Goal: Transaction & Acquisition: Purchase product/service

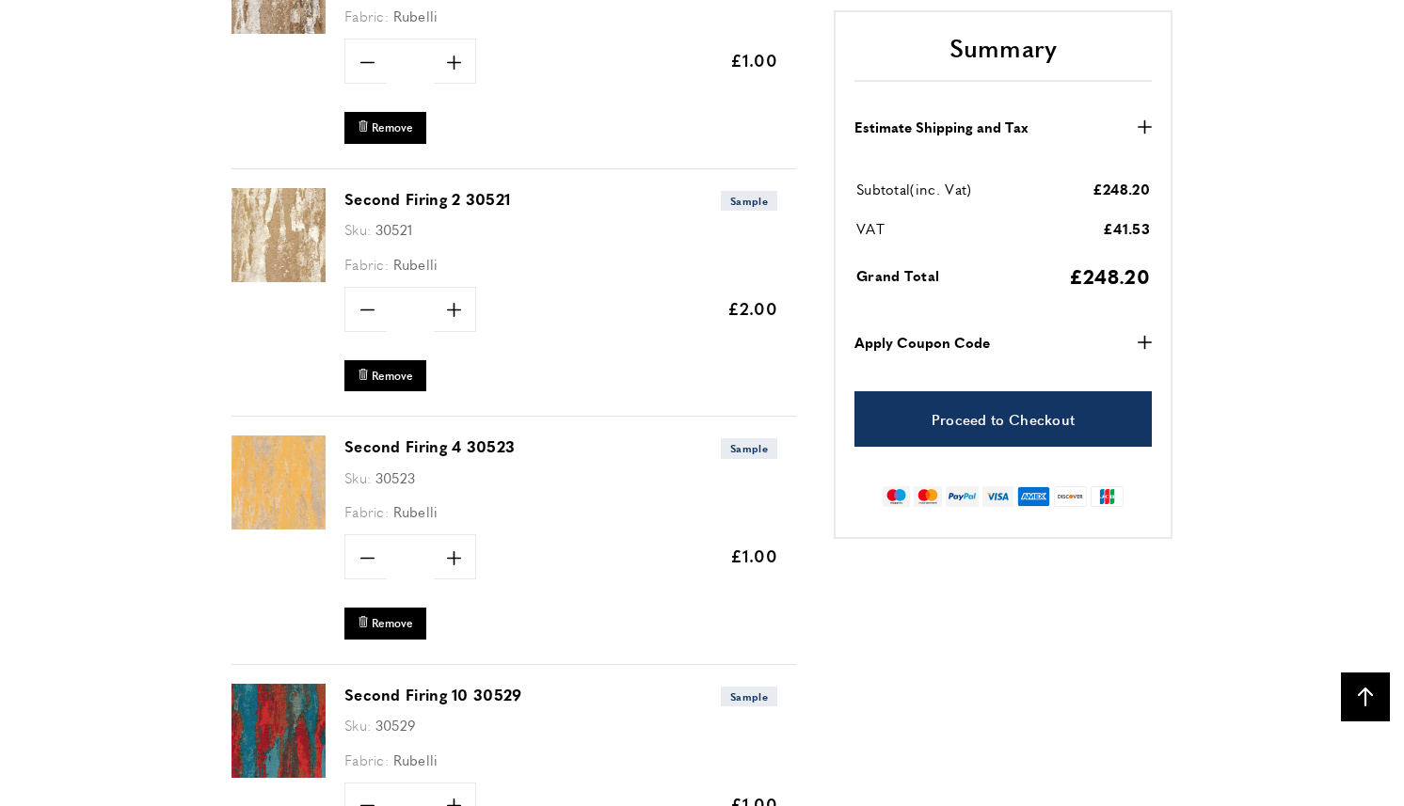
scroll to position [1877, 0]
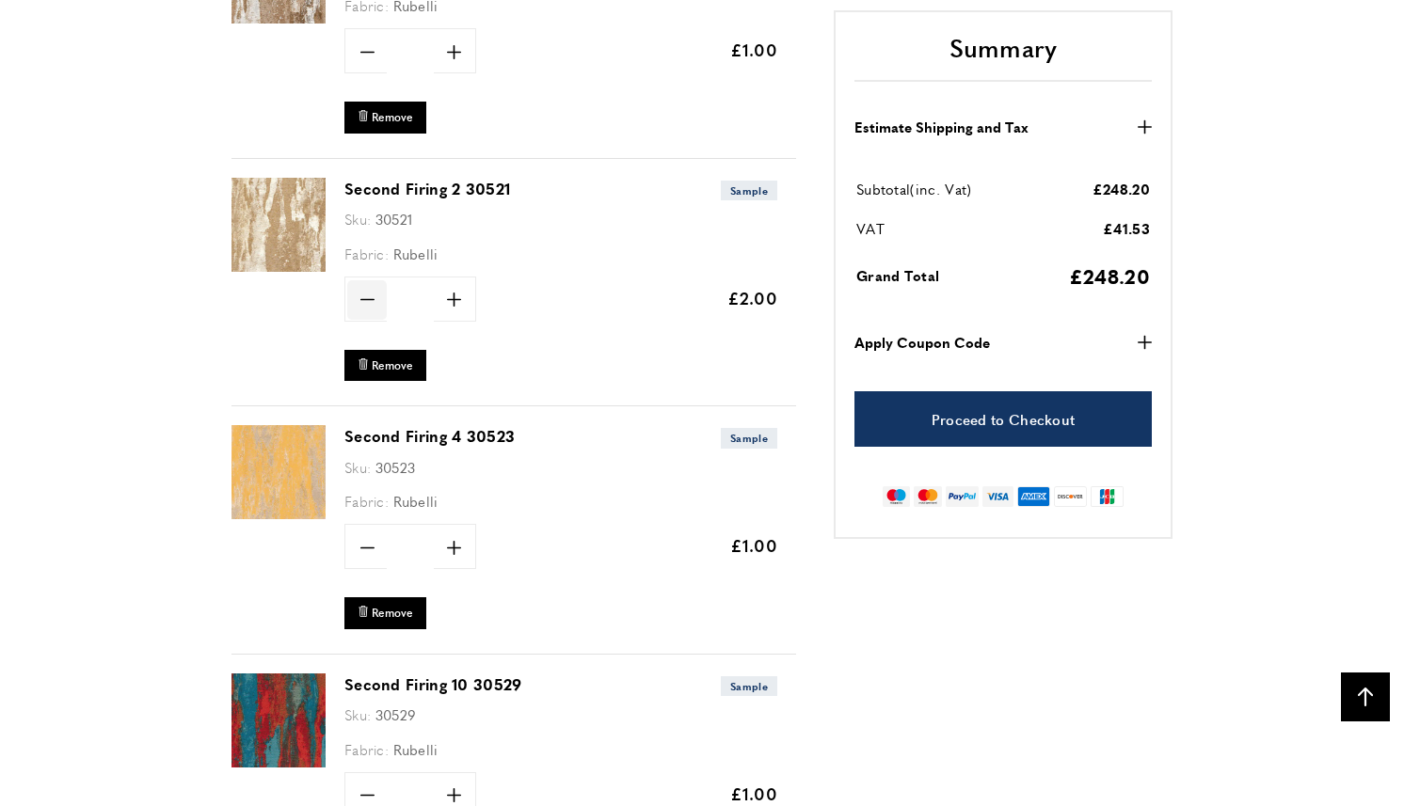
click at [371, 298] on icon "minus" at bounding box center [367, 300] width 14 height 14
type input "*"
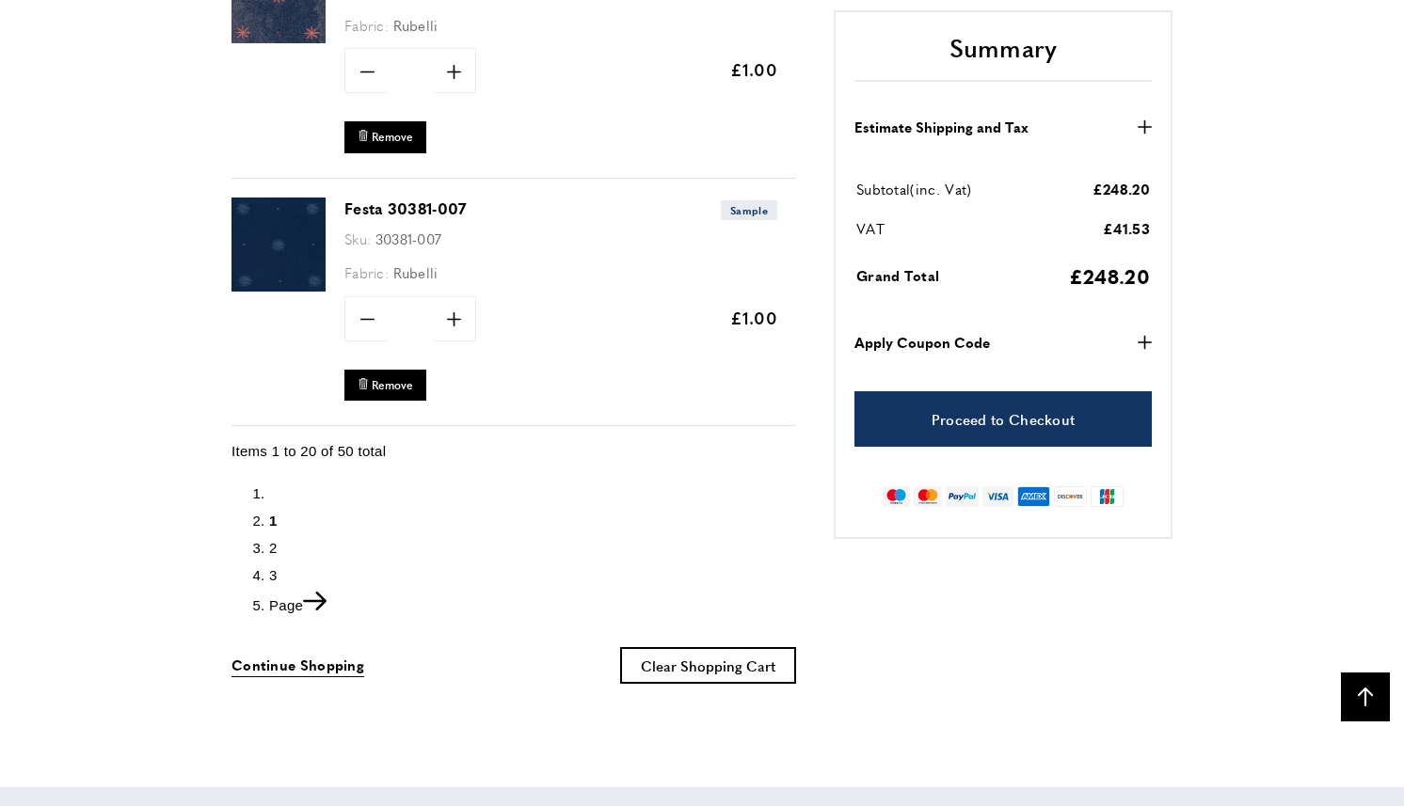
scroll to position [0, 264]
click at [324, 592] on icon "Next" at bounding box center [315, 601] width 24 height 19
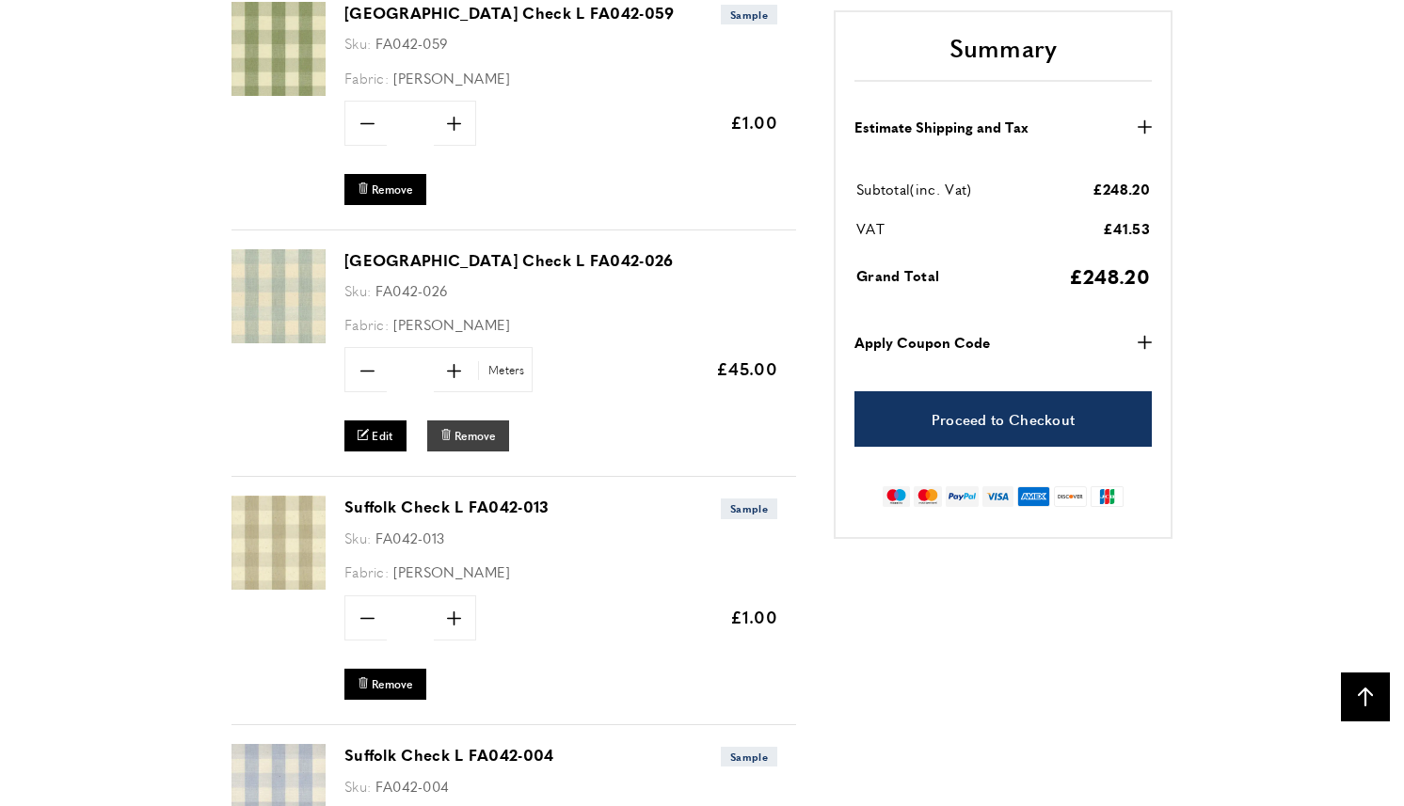
scroll to position [2045, 0]
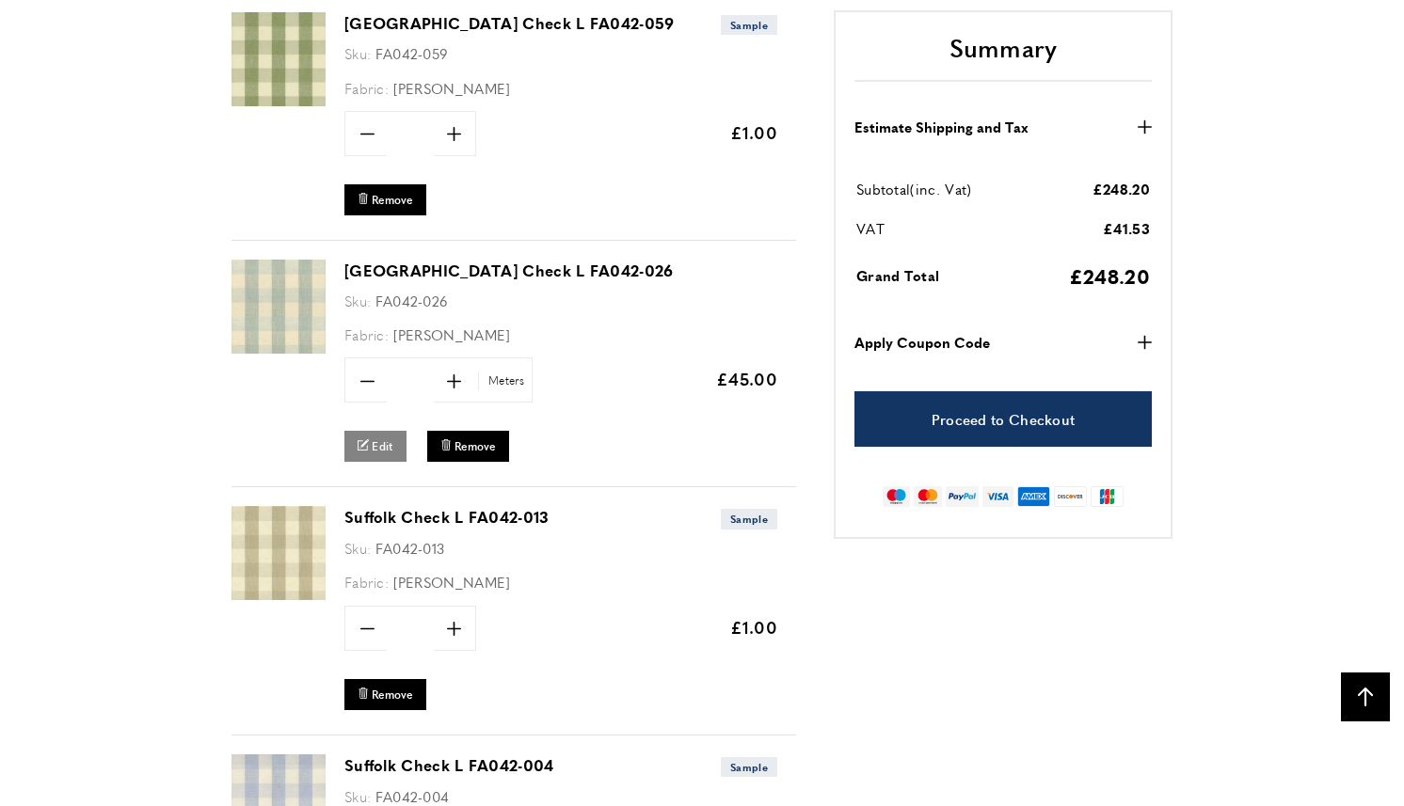
click at [363, 440] on icon "edit" at bounding box center [363, 444] width 11 height 11
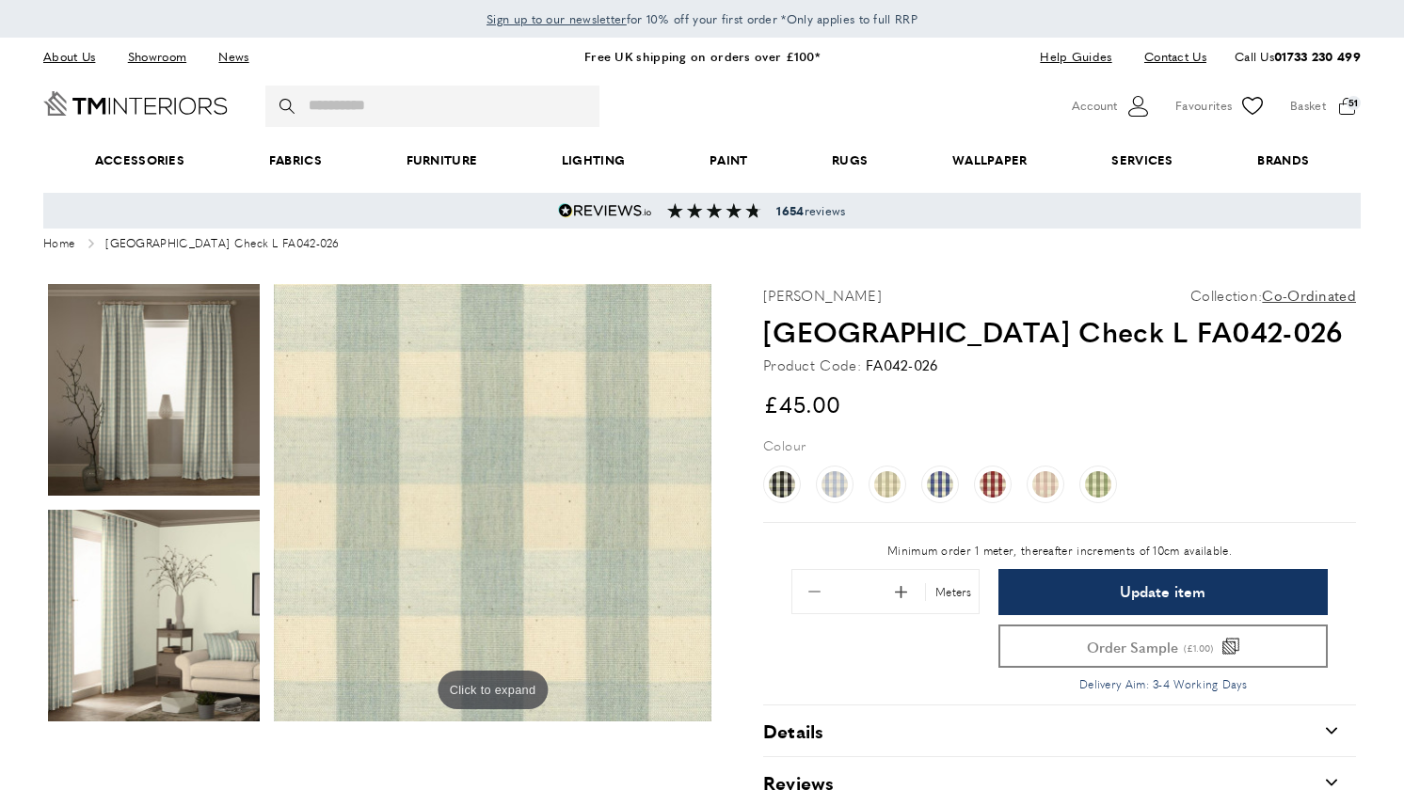
click at [1121, 660] on button "Order Sample (£1.00)" at bounding box center [1162, 646] width 329 height 43
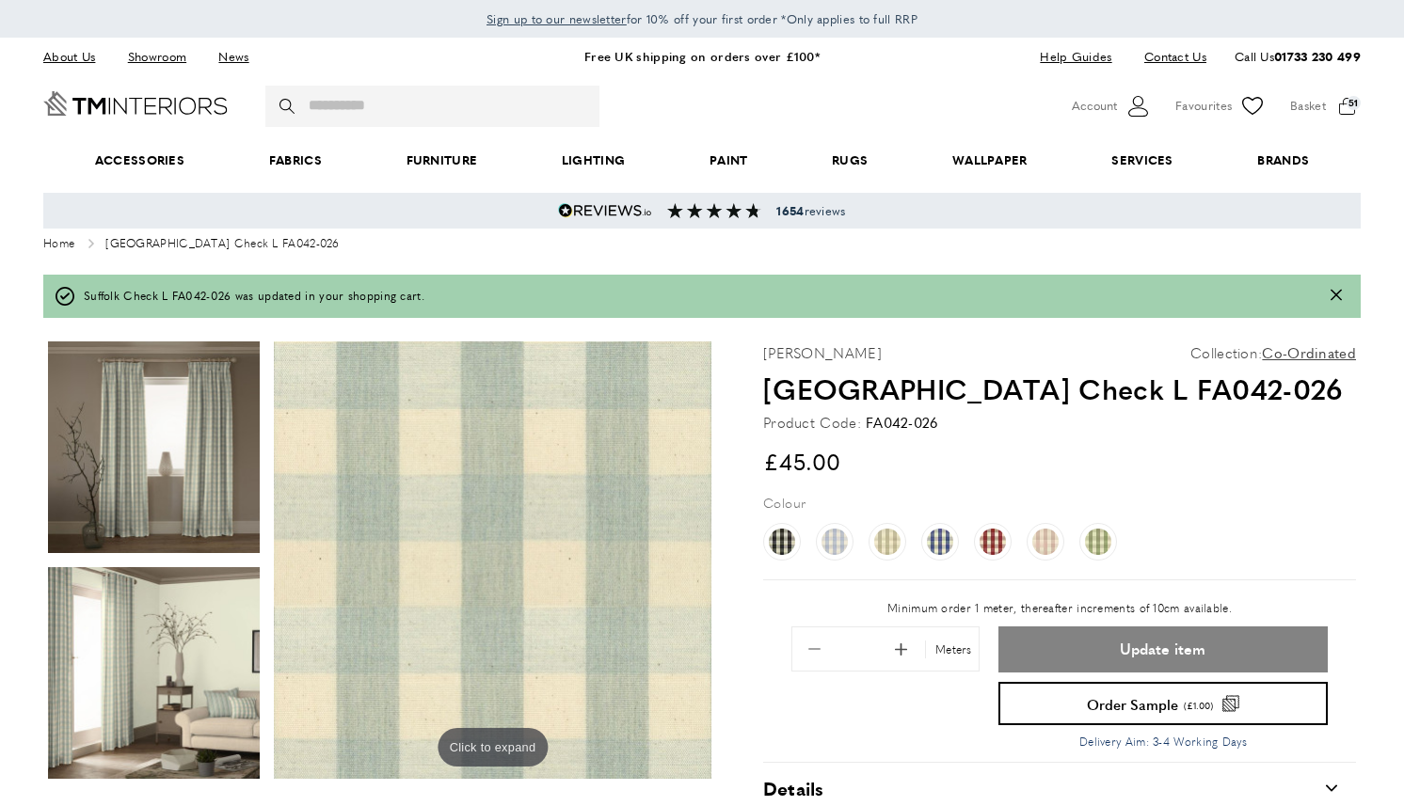
click at [1132, 647] on span "Update item" at bounding box center [1163, 649] width 86 height 15
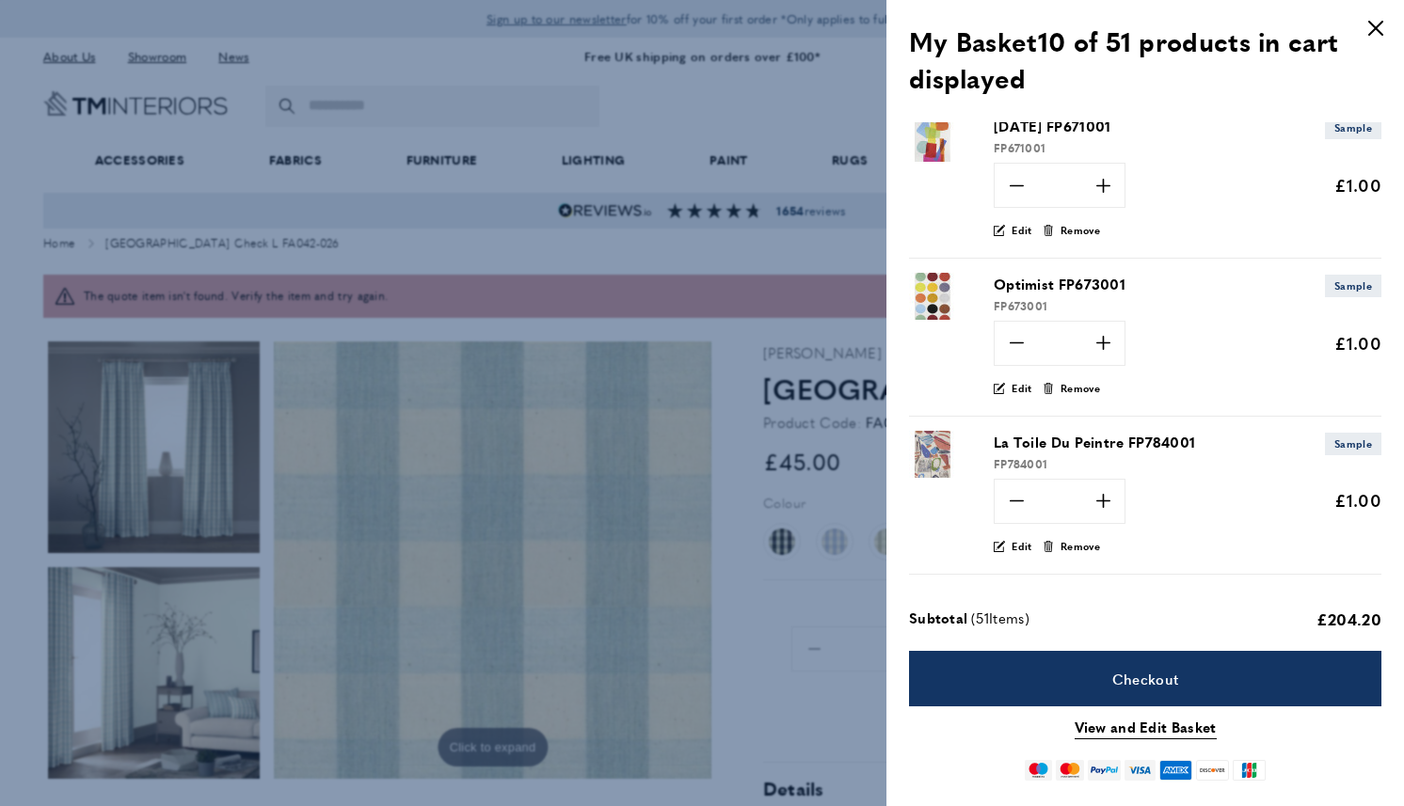
scroll to position [0, 264]
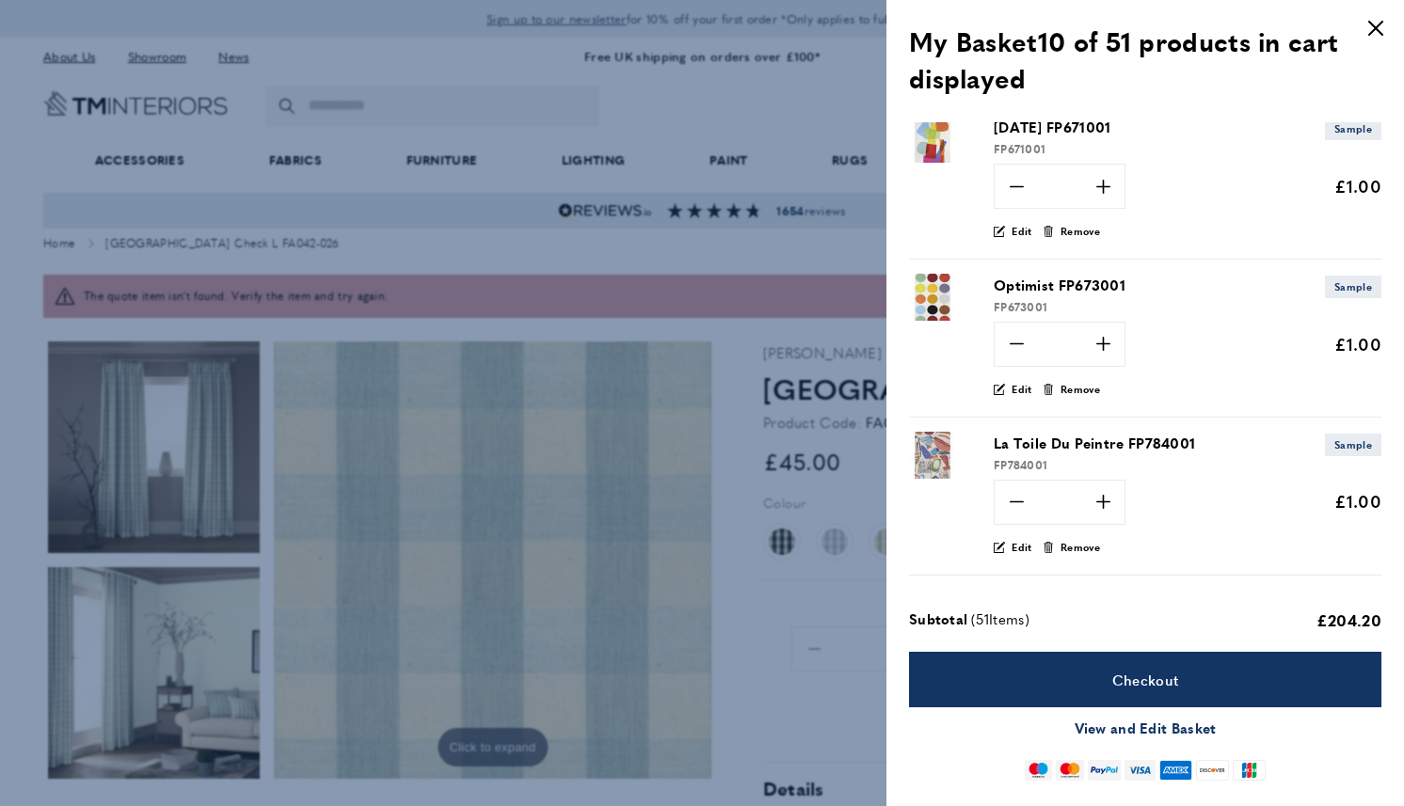
click at [1114, 729] on link "View and Edit Basket" at bounding box center [1145, 728] width 142 height 23
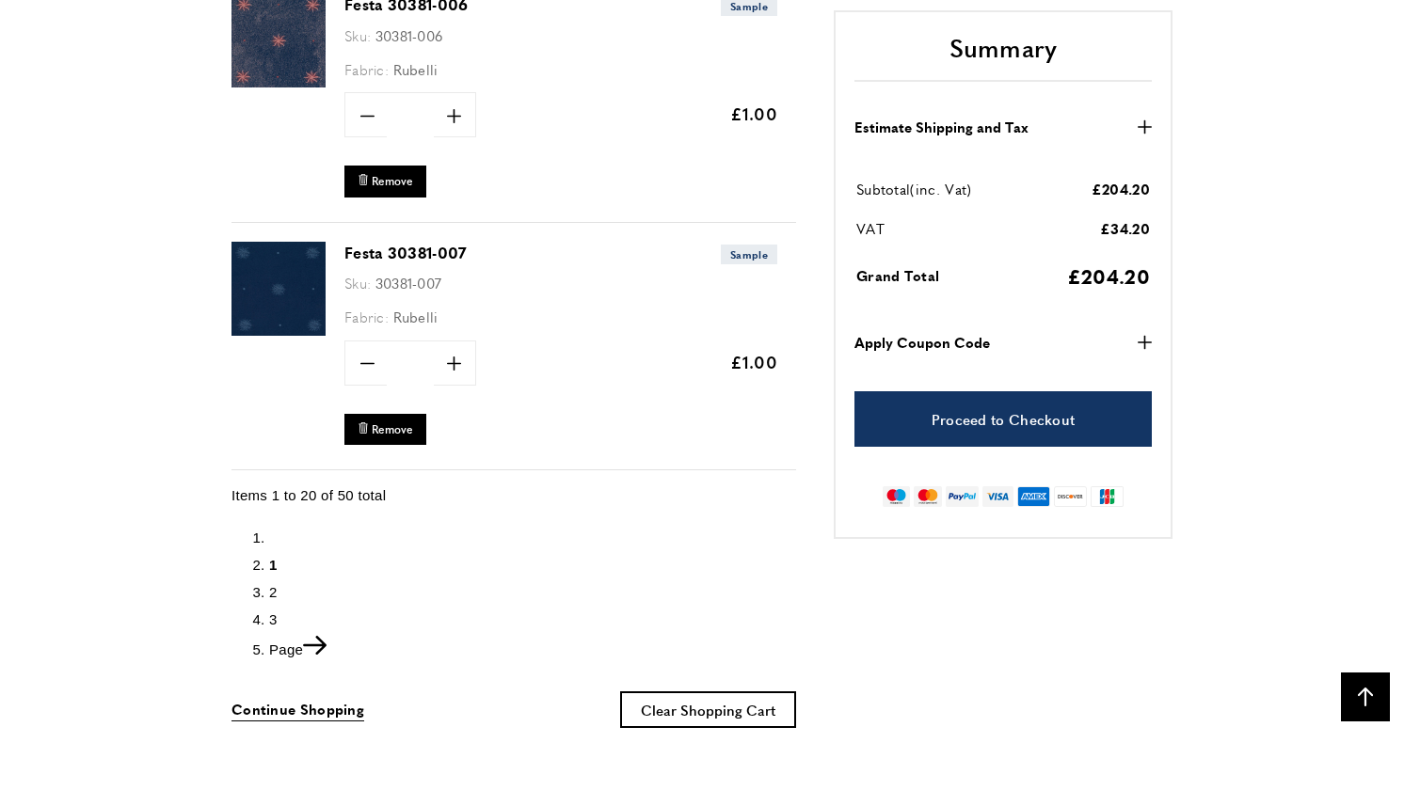
scroll to position [5060, 0]
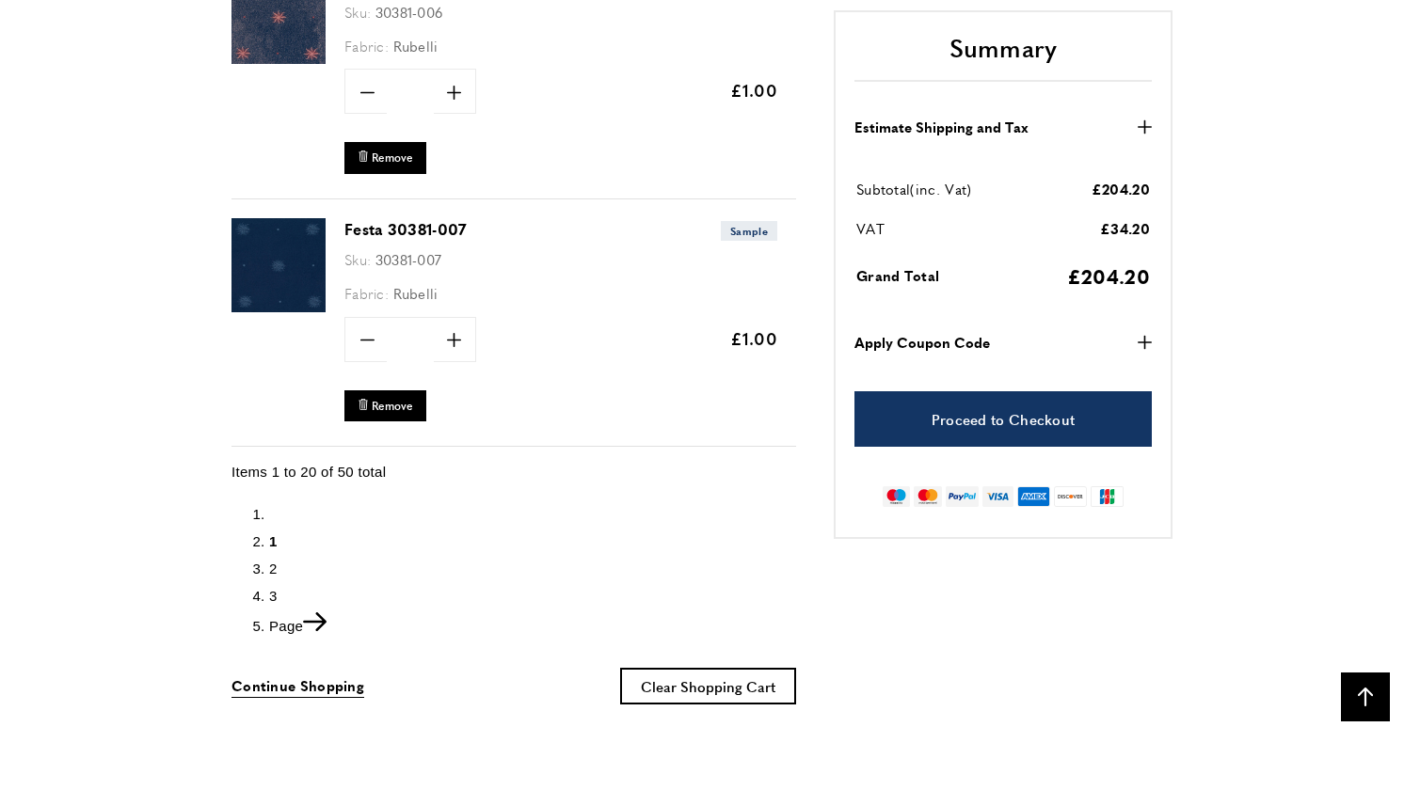
click at [326, 612] on icon "Next" at bounding box center [315, 621] width 24 height 19
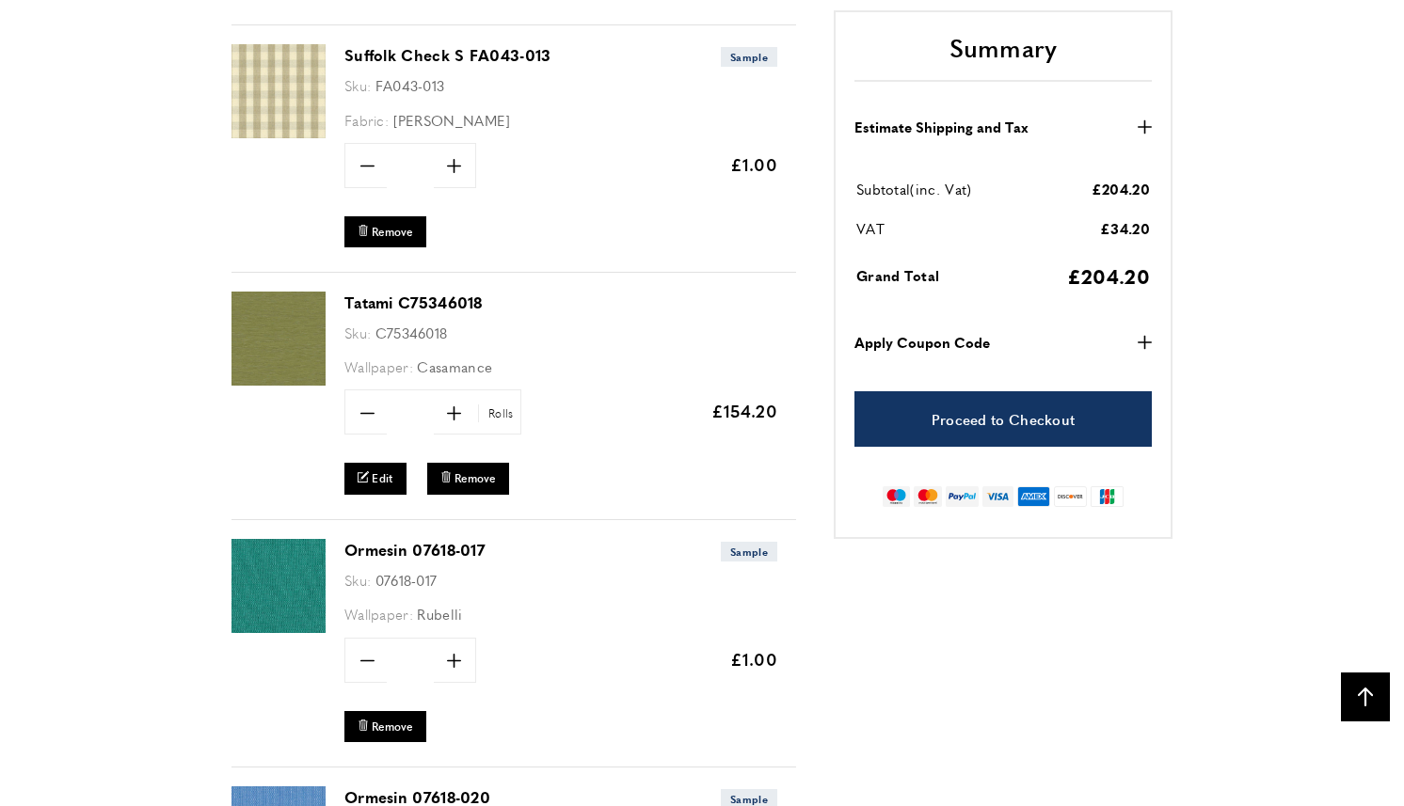
scroll to position [3007, 0]
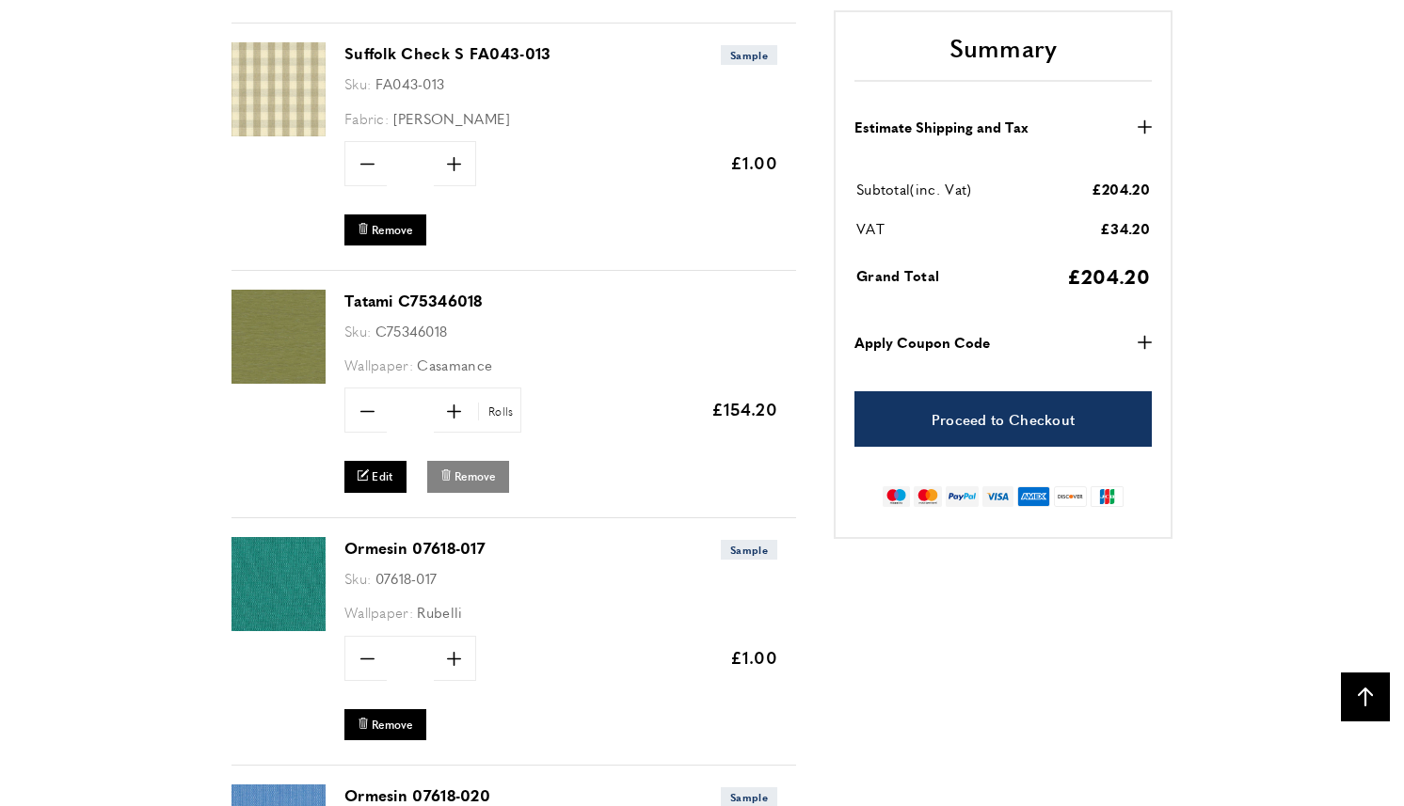
click at [472, 471] on span "Remove" at bounding box center [474, 477] width 41 height 16
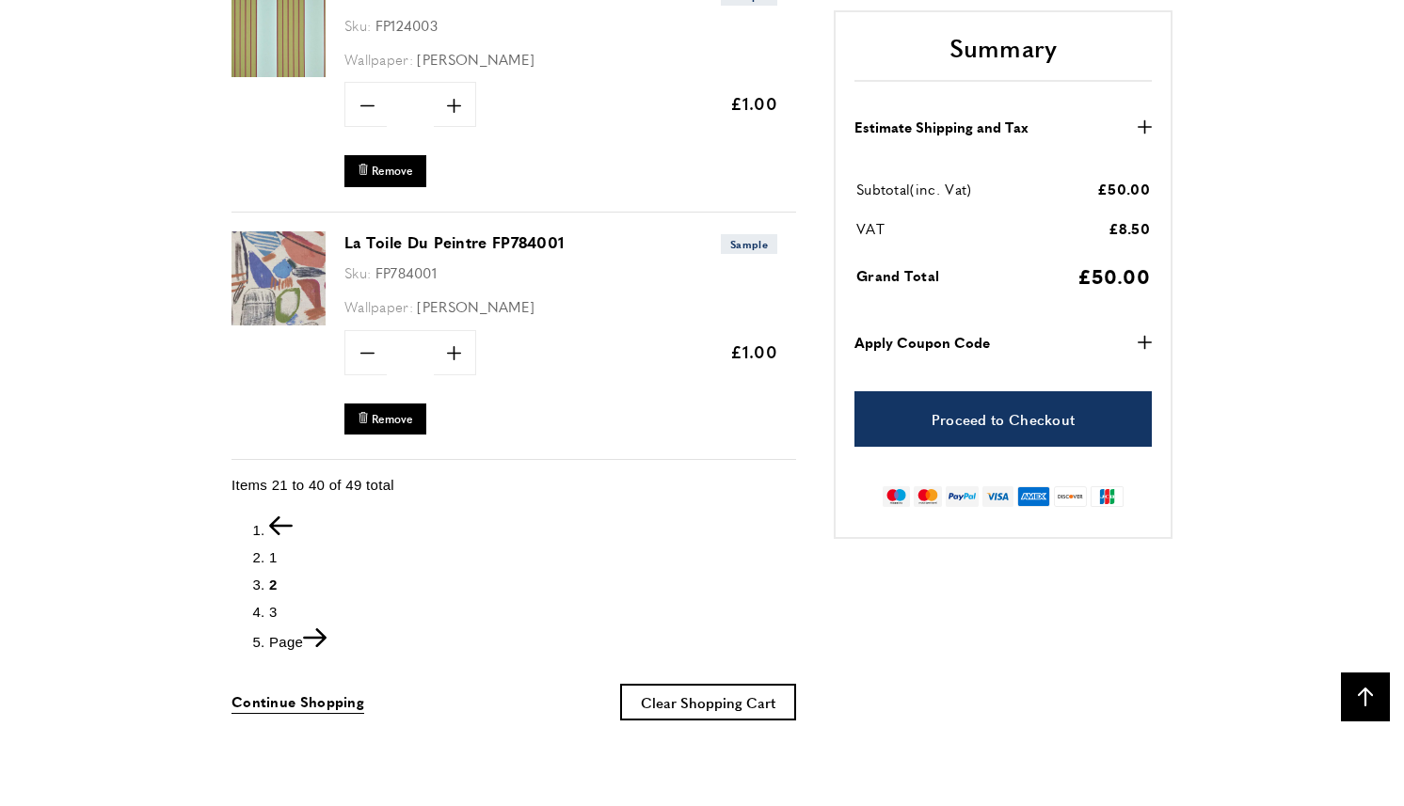
scroll to position [5126, 0]
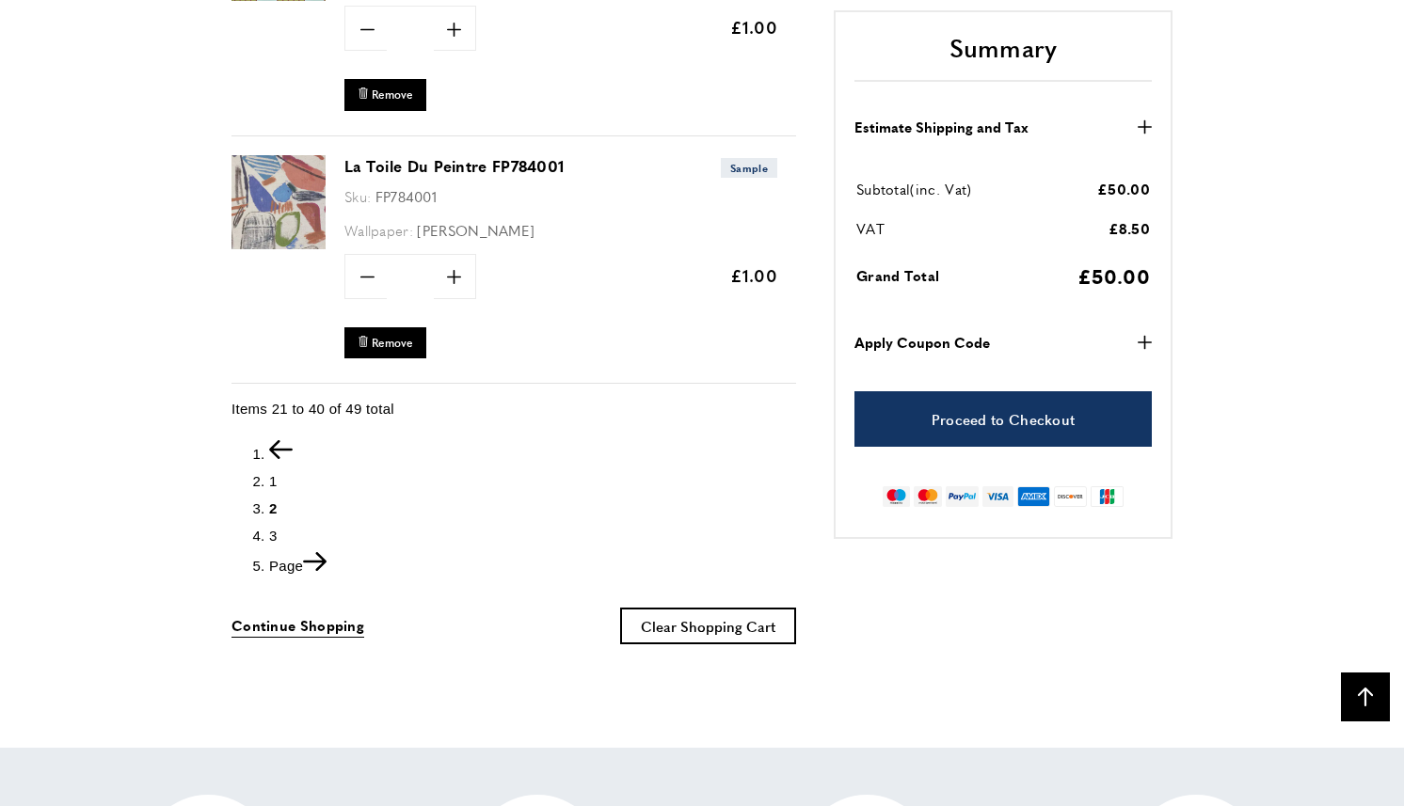
click at [323, 552] on icon "Next" at bounding box center [315, 561] width 24 height 19
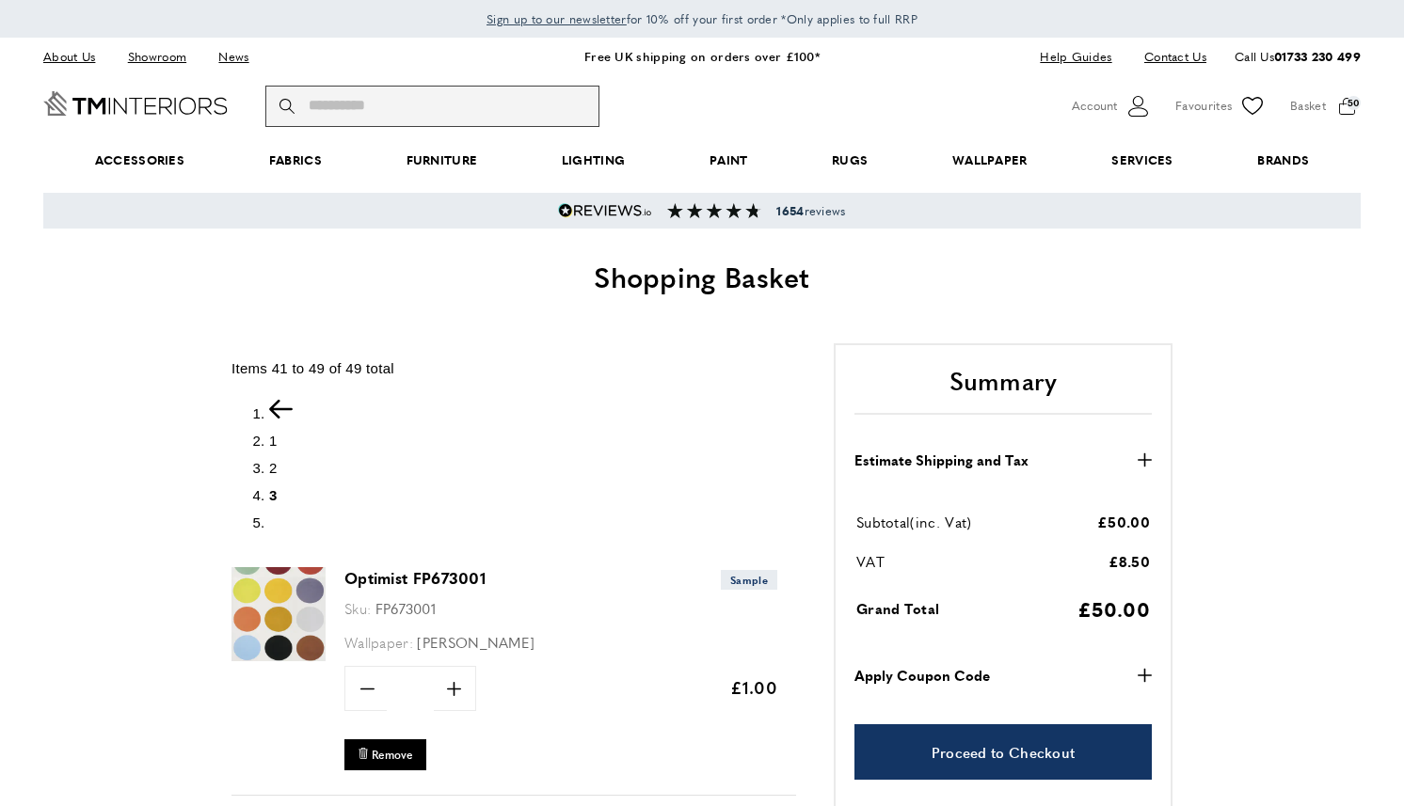
click at [507, 116] on input "Search" at bounding box center [432, 106] width 334 height 41
type input "**********"
click at [279, 86] on button "magnifying-glass Search" at bounding box center [288, 106] width 19 height 41
